Goal: Navigation & Orientation: Understand site structure

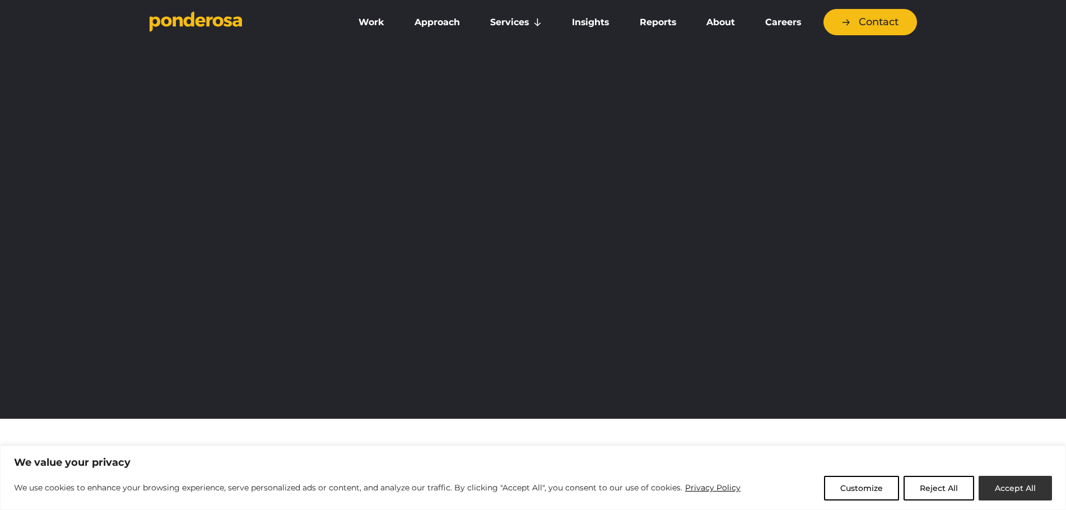
click at [1006, 481] on button "Accept All" at bounding box center [1015, 488] width 73 height 25
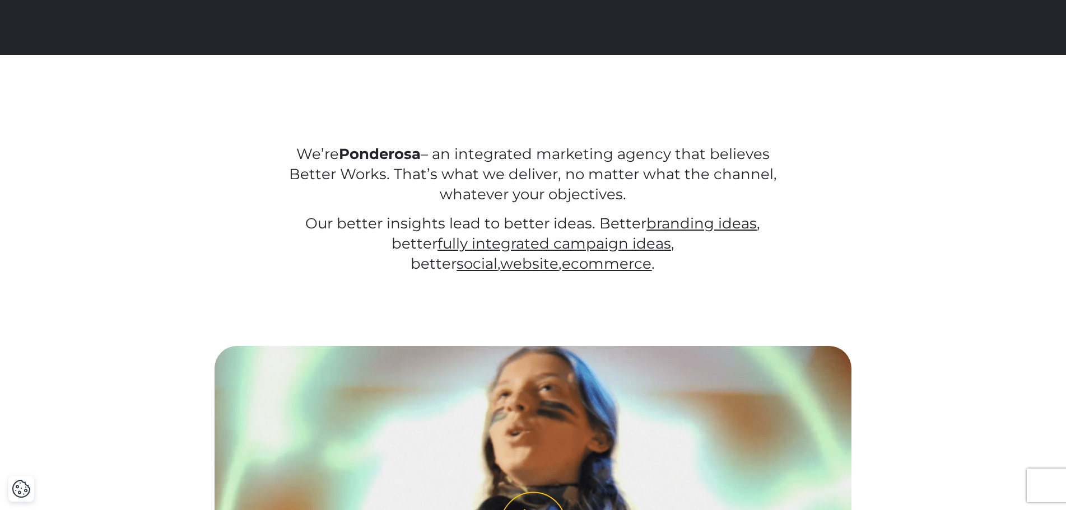
scroll to position [448, 0]
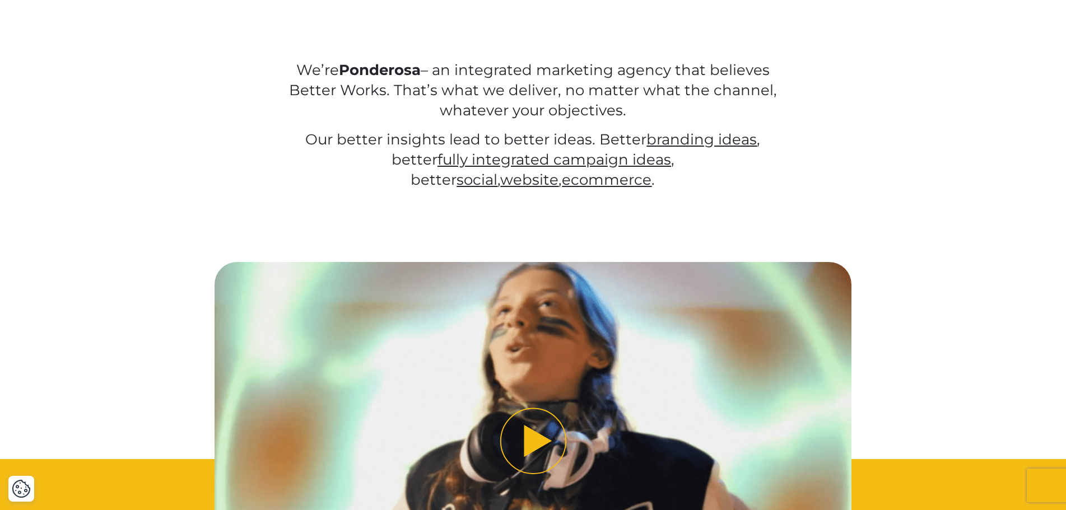
drag, startPoint x: 850, startPoint y: 117, endPoint x: 855, endPoint y: 124, distance: 8.4
click at [854, 123] on div "We’re Ponderosa – an integrated marketing agency that believes Better Works. Th…" at bounding box center [533, 117] width 785 height 148
click at [857, 169] on div "We’re Ponderosa – an integrated marketing agency that believes Better Works. Th…" at bounding box center [533, 117] width 785 height 148
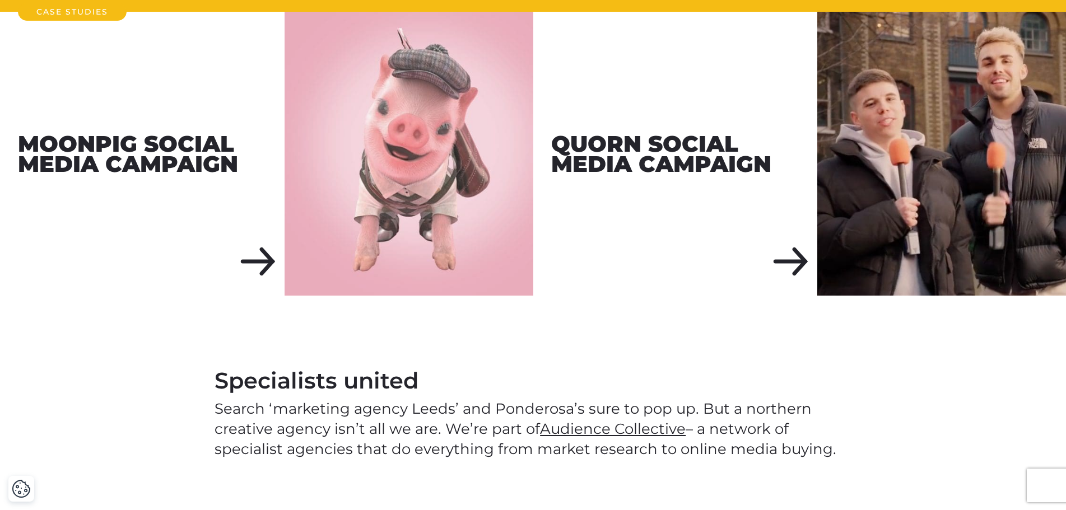
scroll to position [1905, 0]
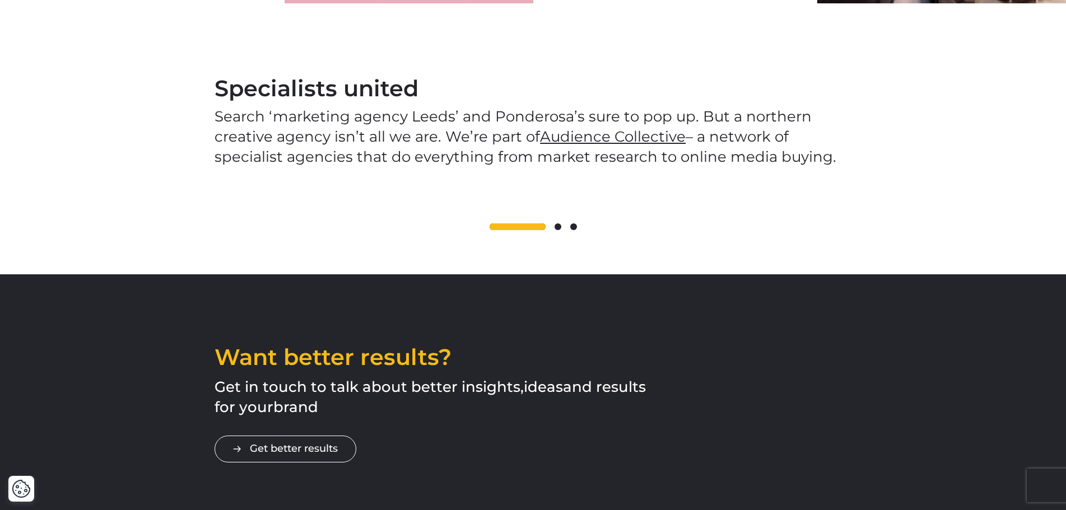
drag, startPoint x: 791, startPoint y: 222, endPoint x: 751, endPoint y: 393, distance: 174.8
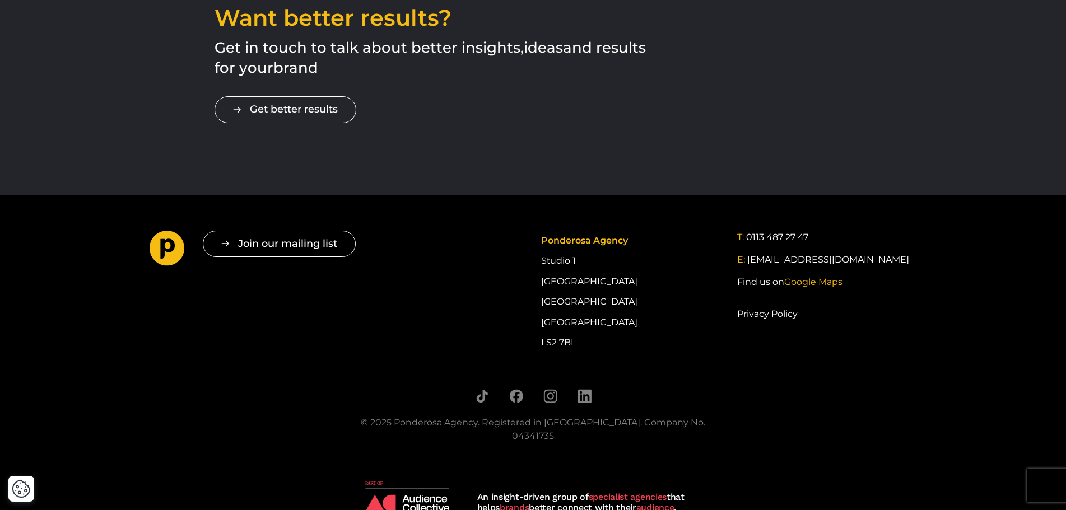
scroll to position [2245, 0]
drag, startPoint x: 831, startPoint y: 430, endPoint x: 833, endPoint y: 220, distance: 210.7
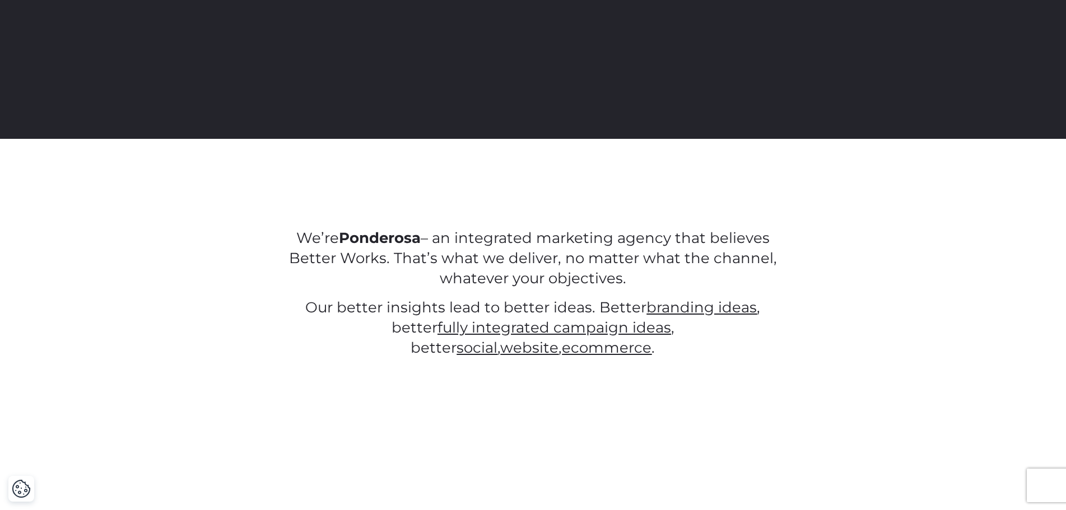
scroll to position [0, 0]
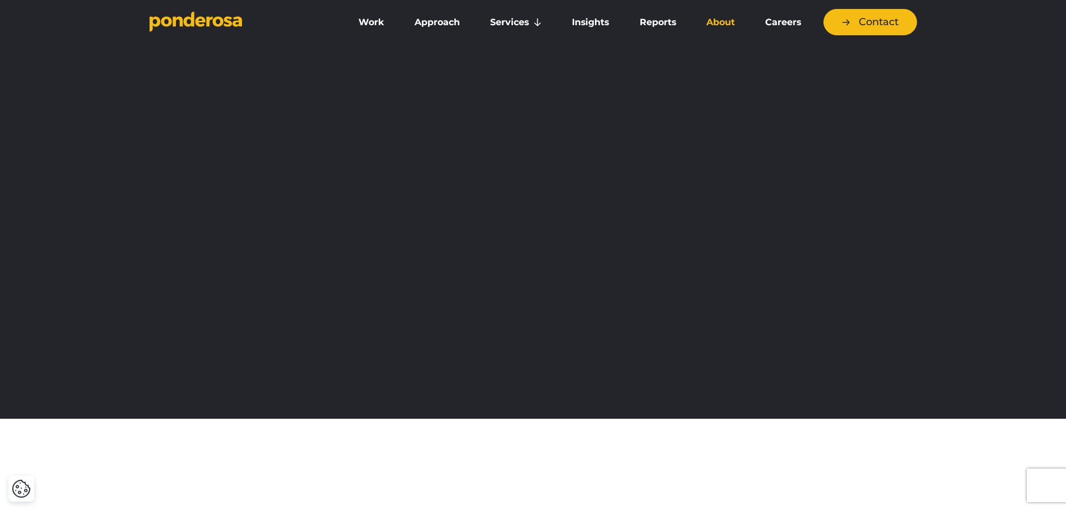
click at [734, 19] on link "About" at bounding box center [721, 23] width 54 height 24
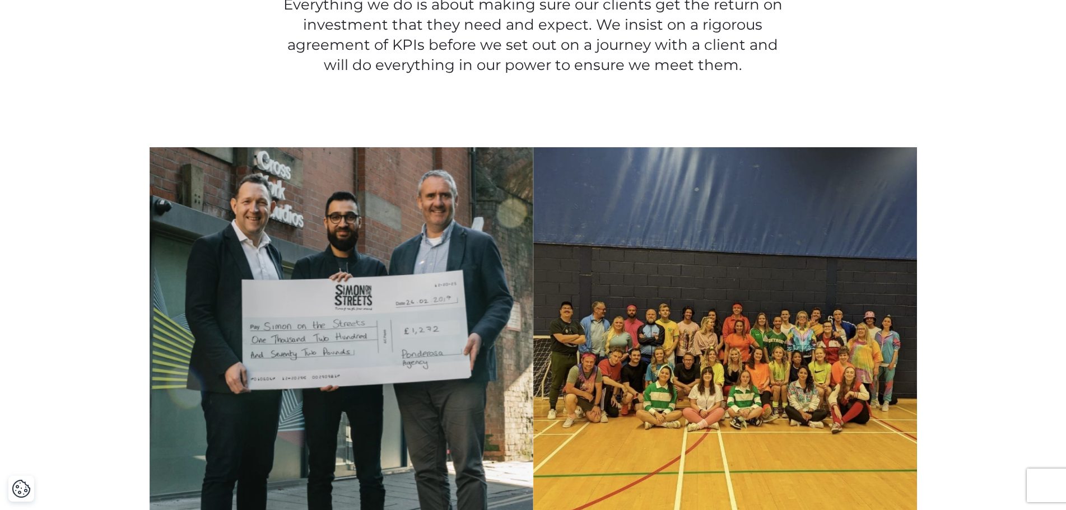
scroll to position [841, 0]
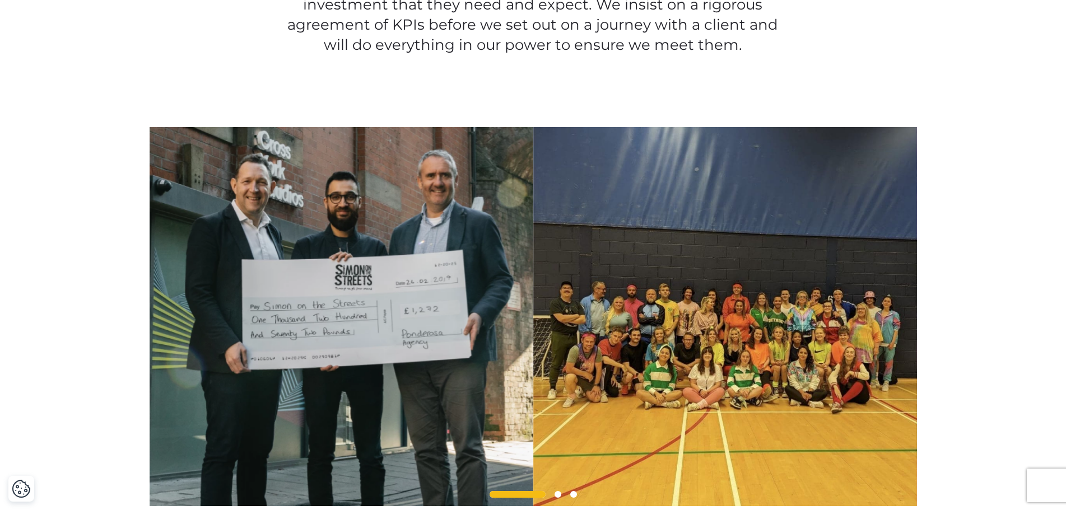
click at [56, 221] on div at bounding box center [533, 316] width 1066 height 379
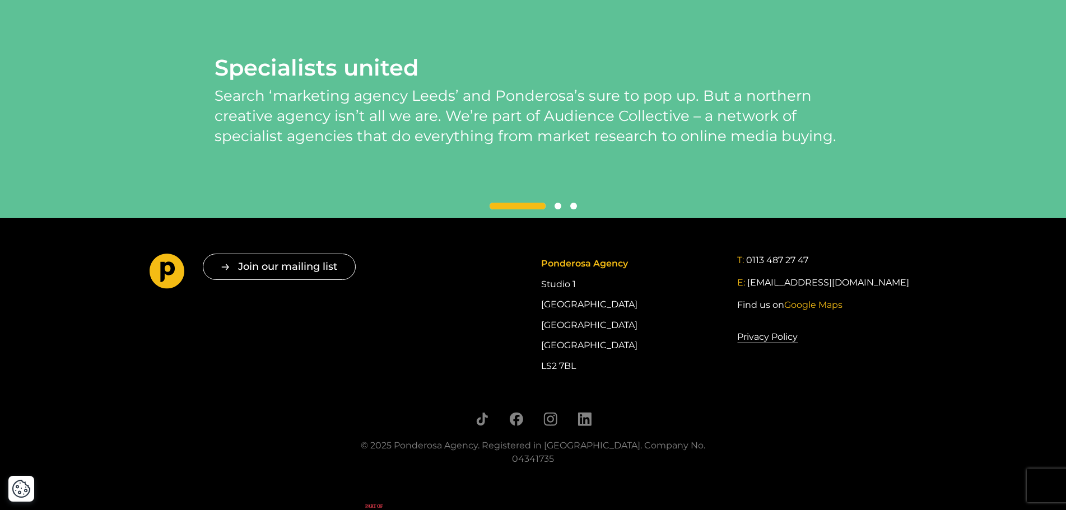
scroll to position [2756, 0]
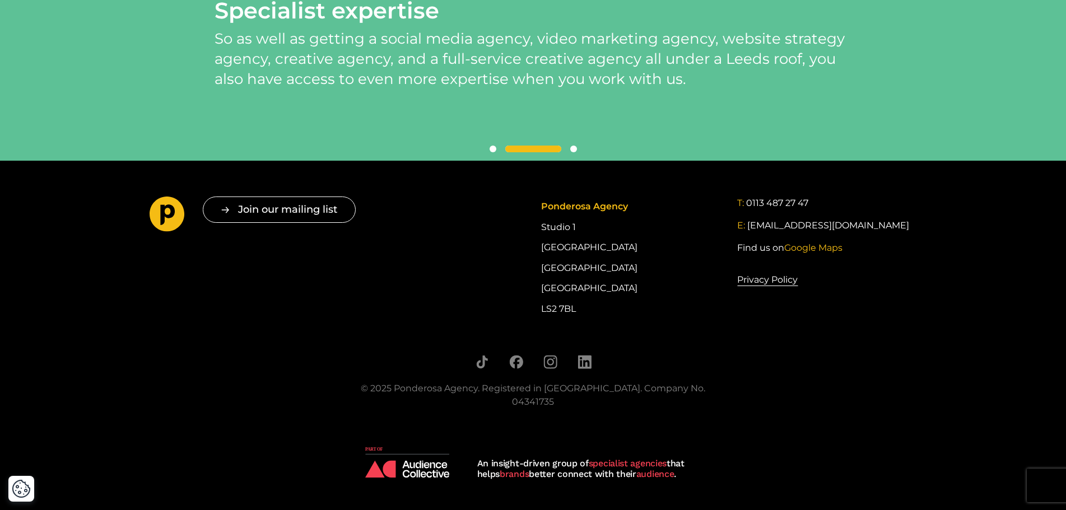
click at [472, 216] on div "Join our mailing list " * " indicates required fields Email * Consent * I give …" at bounding box center [533, 258] width 785 height 123
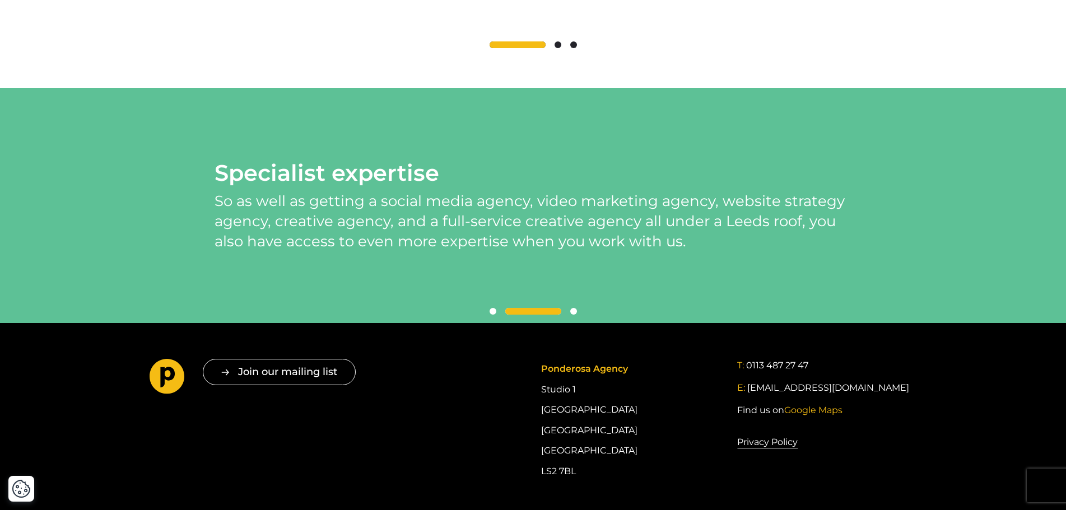
scroll to position [2420, 0]
